Goal: Find contact information: Find contact information

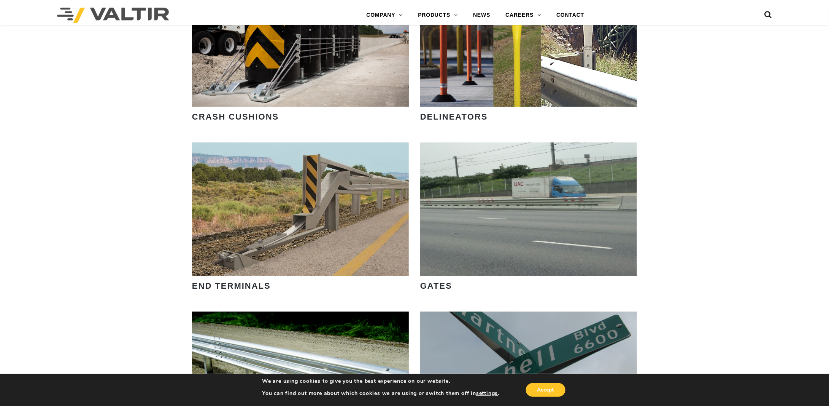
scroll to position [723, 0]
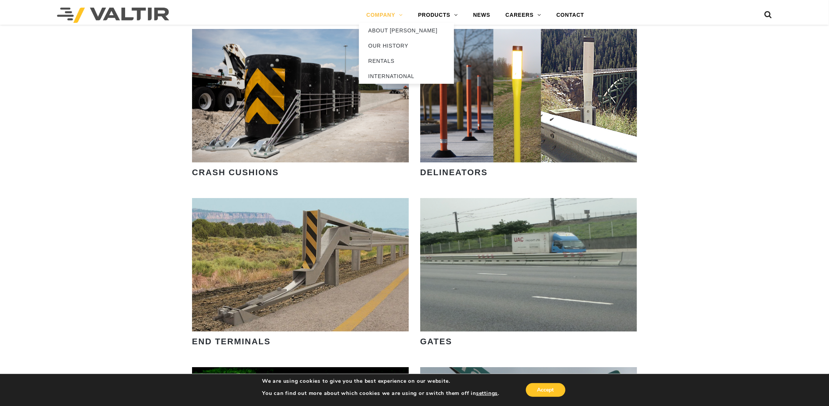
click at [387, 12] on link "COMPANY" at bounding box center [385, 15] width 52 height 15
click at [386, 29] on link "ABOUT [PERSON_NAME]" at bounding box center [406, 30] width 95 height 15
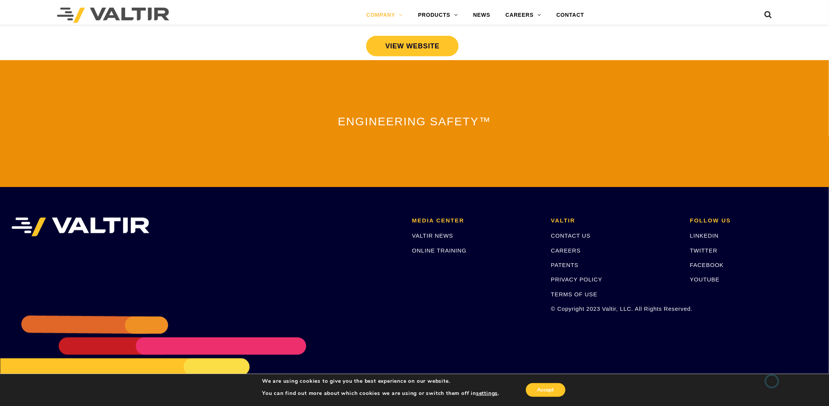
scroll to position [1610, 0]
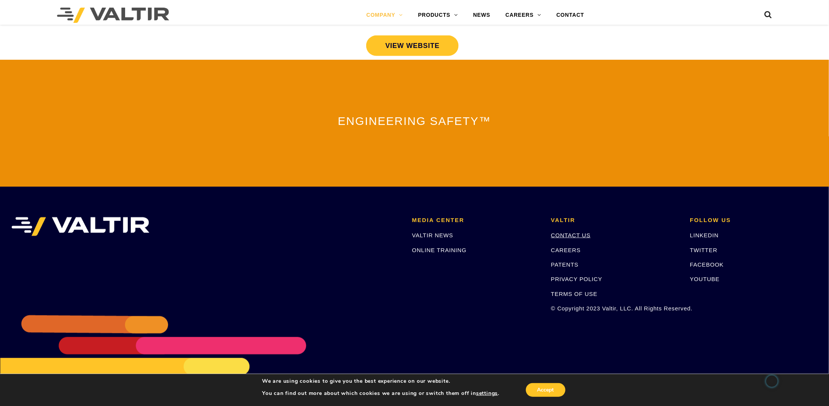
click at [577, 232] on link "CONTACT US" at bounding box center [571, 235] width 40 height 6
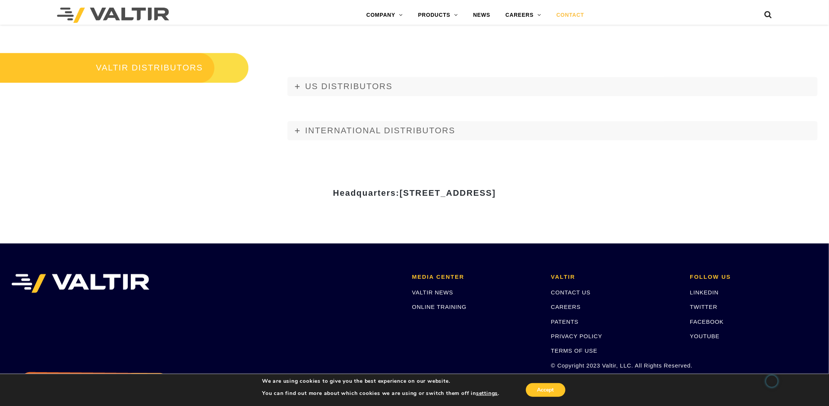
scroll to position [1027, 0]
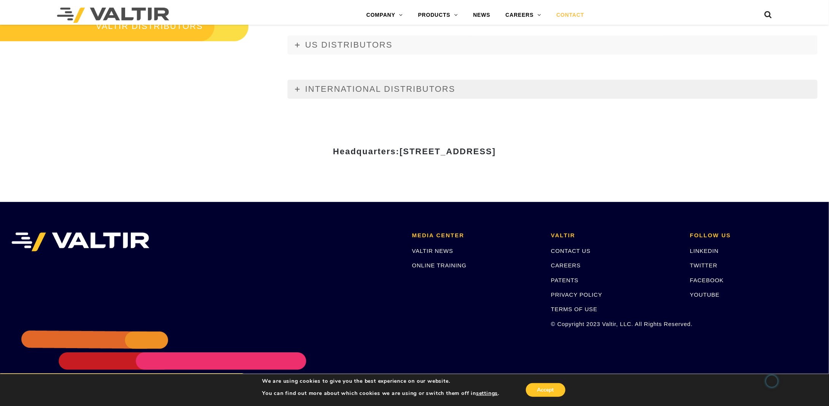
click at [314, 88] on span "INTERNATIONAL DISTRIBUTORS" at bounding box center [380, 89] width 150 height 10
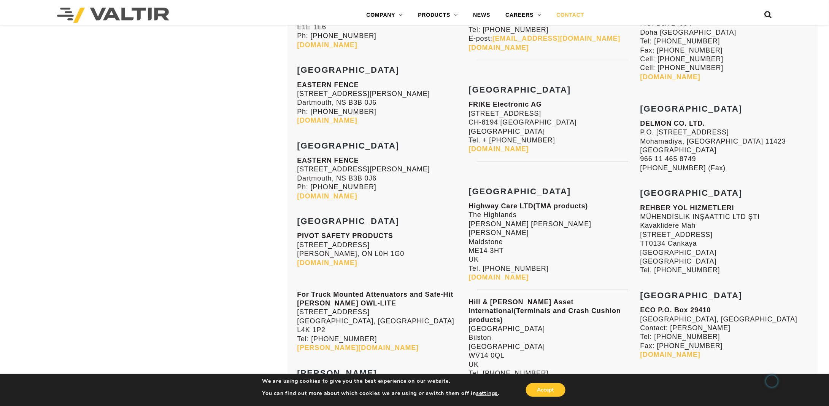
scroll to position [2892, 0]
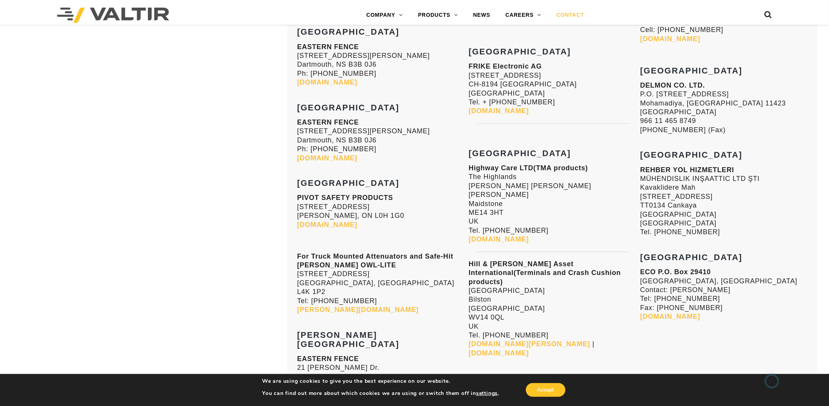
drag, startPoint x: 759, startPoint y: 99, endPoint x: 643, endPoint y: 88, distance: 117.4
click at [643, 166] on p "REHBER YOL HIZMETLERI MÜHENDISLIK INŞAATTIC LTD ŞTI Kavaklidere Mah Aatatürk Bu…" at bounding box center [725, 201] width 168 height 71
copy p "REHBER YOL HIZMETLERI MÜHENDISLIK INŞAATTIC LTD ŞTI"
click at [562, 393] on button "Accept" at bounding box center [546, 390] width 40 height 14
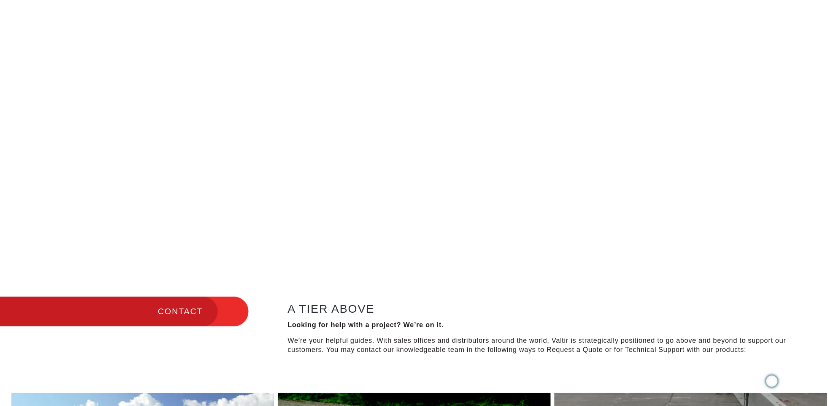
scroll to position [0, 0]
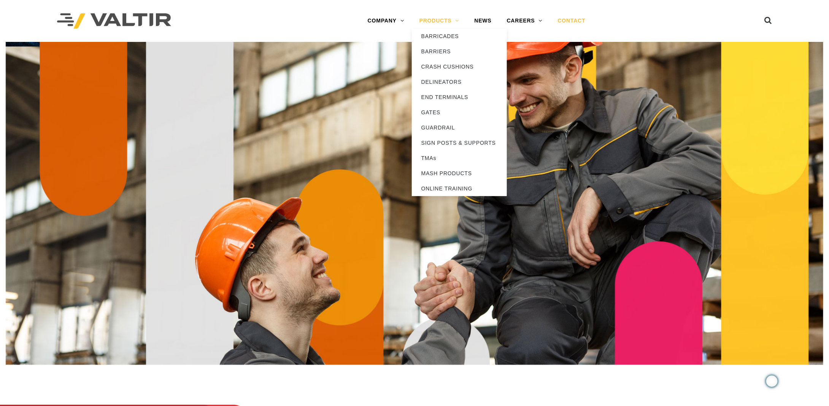
click at [442, 20] on link "PRODUCTS" at bounding box center [439, 20] width 55 height 15
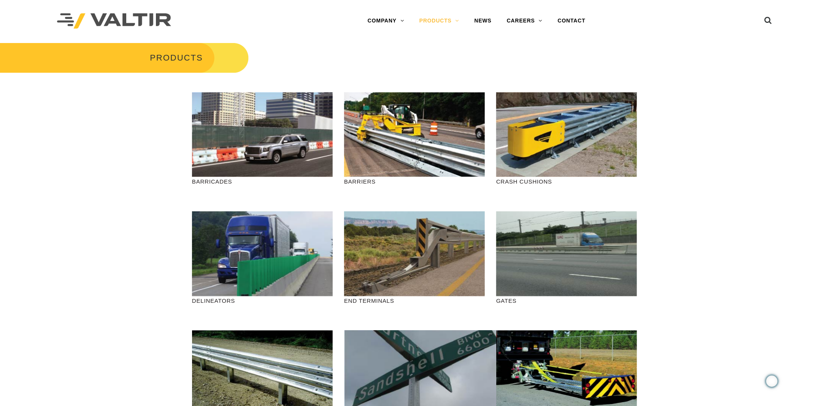
scroll to position [76, 0]
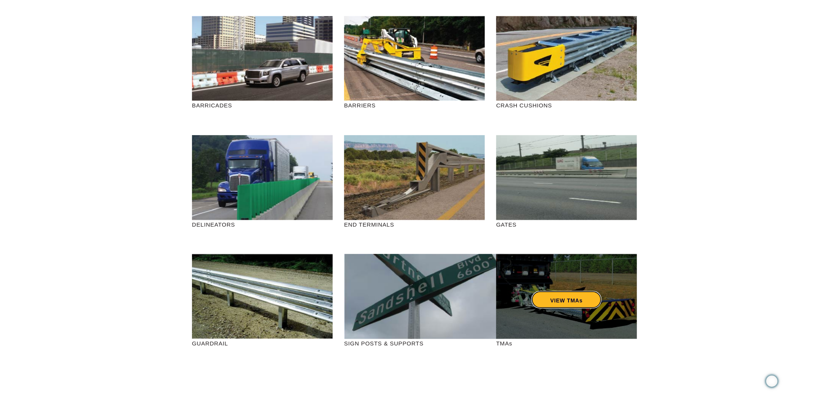
click at [574, 303] on link "VIEW TMAs" at bounding box center [567, 300] width 70 height 18
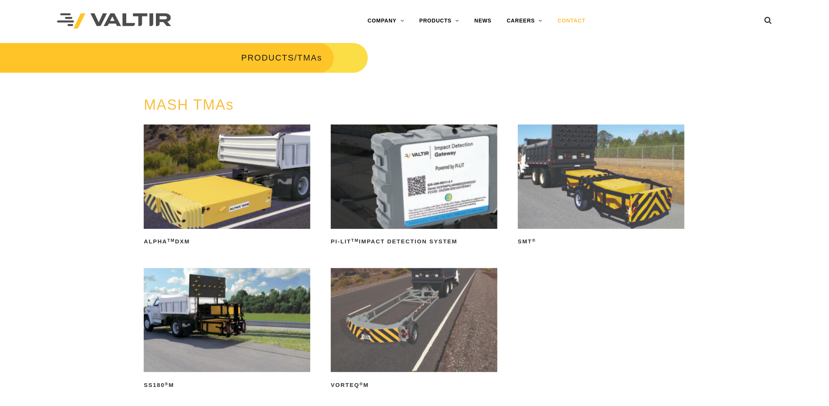
click at [569, 19] on link "CONTACT" at bounding box center [572, 20] width 43 height 15
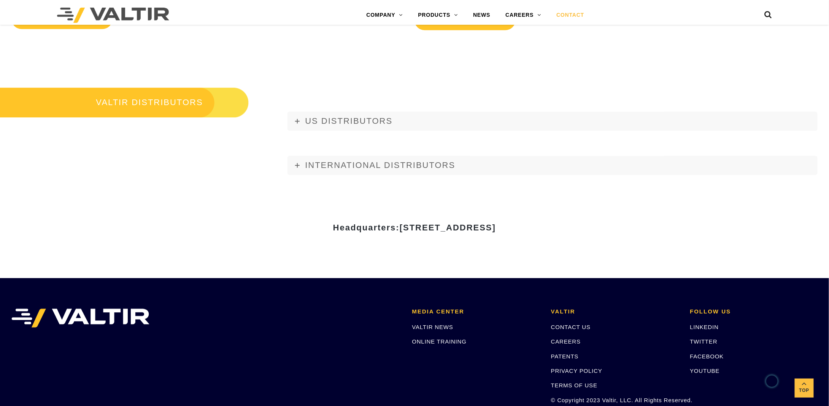
scroll to position [1052, 0]
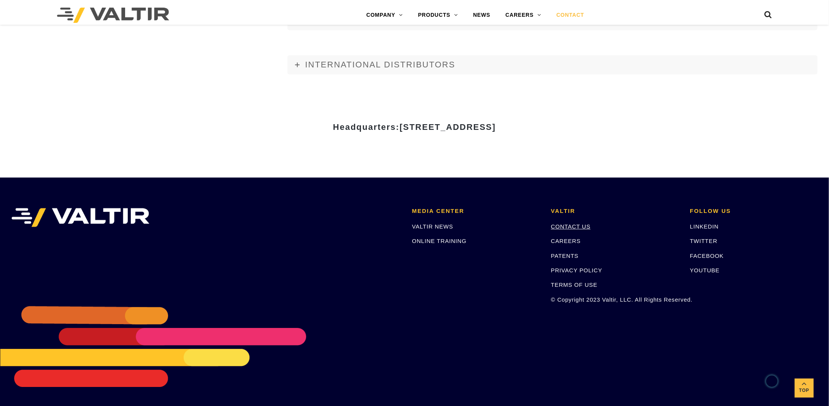
click at [581, 225] on link "CONTACT US" at bounding box center [571, 226] width 40 height 6
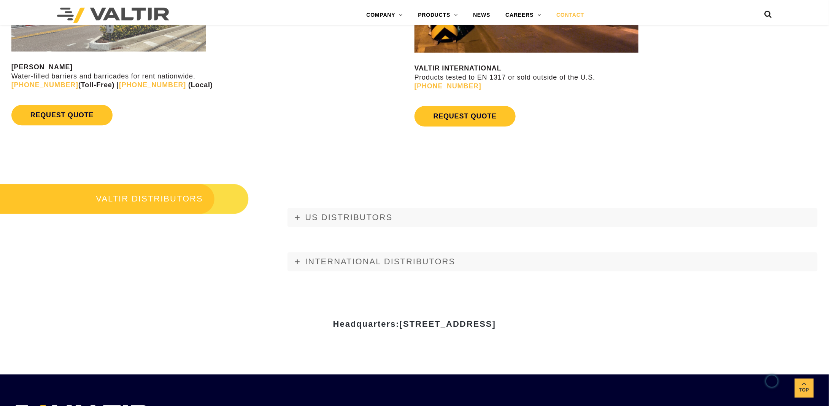
scroll to position [1052, 0]
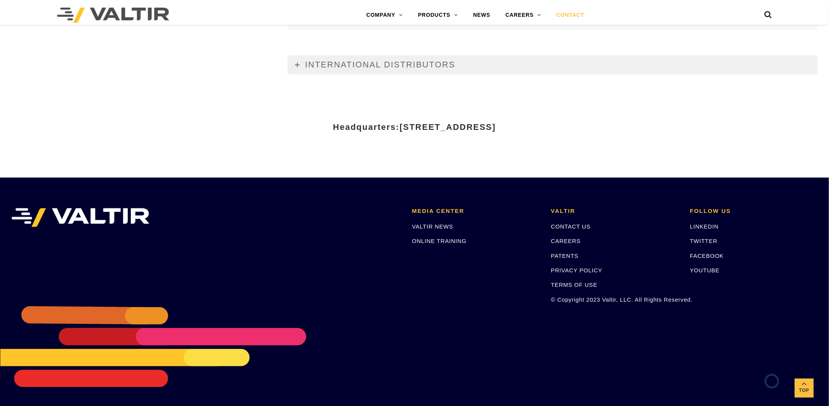
click at [364, 65] on span "INTERNATIONAL DISTRIBUTORS" at bounding box center [380, 65] width 150 height 10
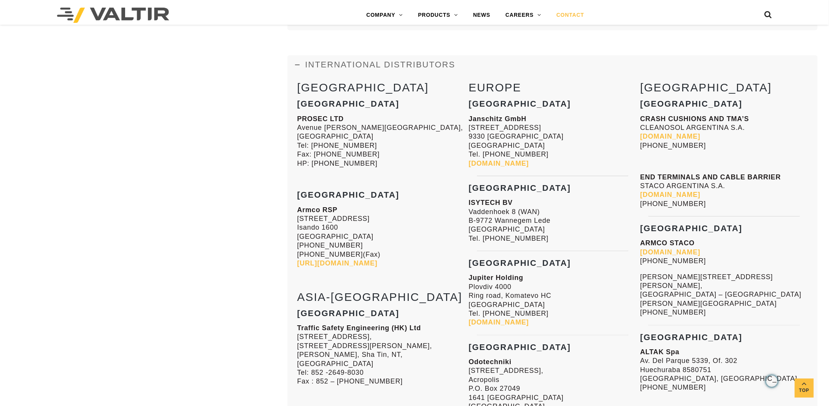
scroll to position [1051, 0]
